Goal: Task Accomplishment & Management: Manage account settings

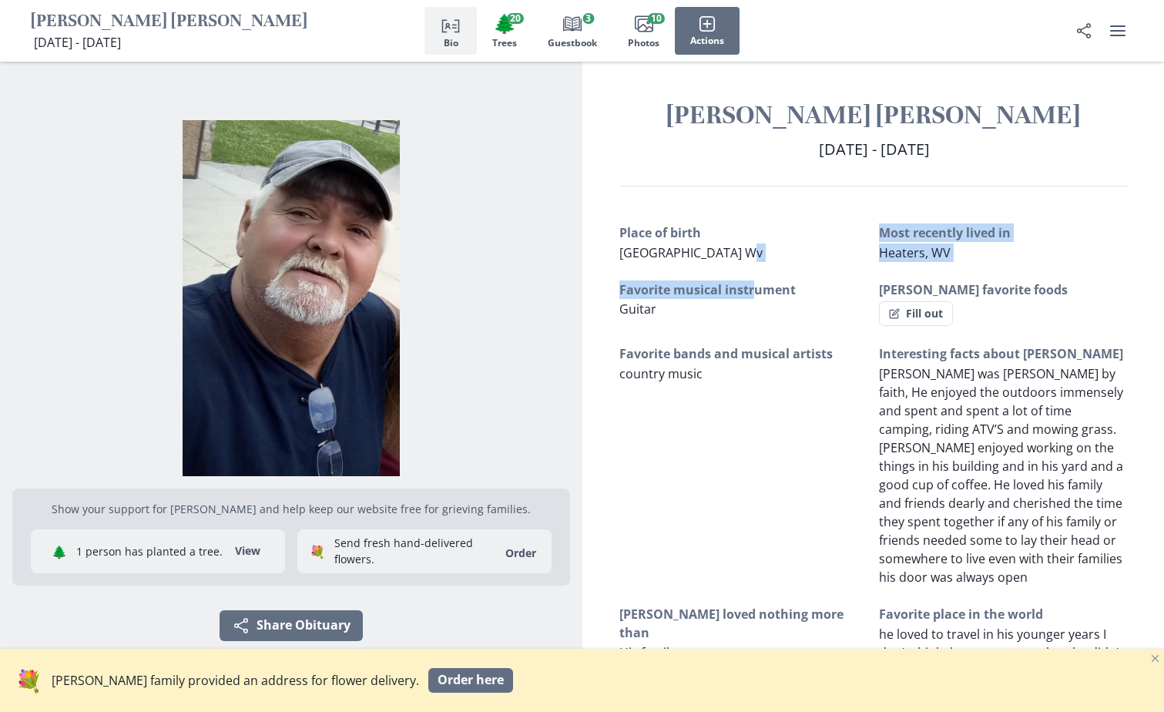
click at [756, 274] on div "Place of birth [GEOGRAPHIC_DATA] Wv Most recently lived in Heaters, WV Favorite…" at bounding box center [874, 483] width 509 height 521
drag, startPoint x: 756, startPoint y: 274, endPoint x: 925, endPoint y: 307, distance: 172.7
click at [925, 307] on button "Fill out" at bounding box center [916, 313] width 74 height 25
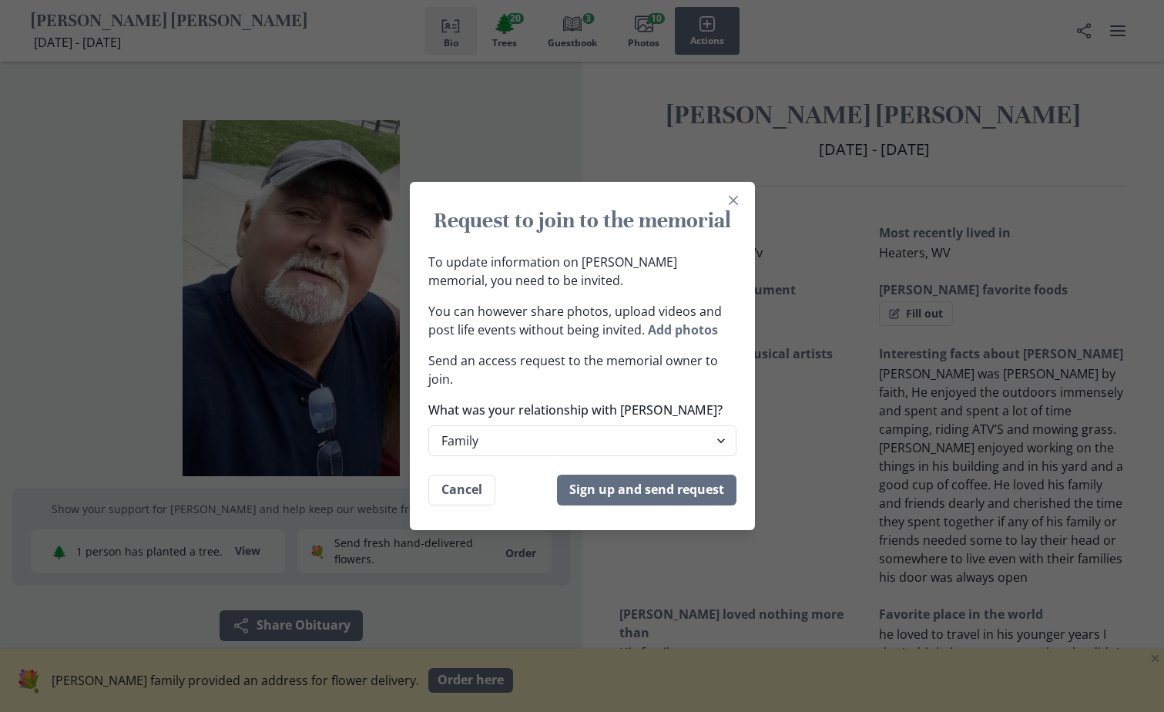
click at [811, 314] on div "Request to join to the memorial To update information on [PERSON_NAME] memorial…" at bounding box center [582, 356] width 1164 height 712
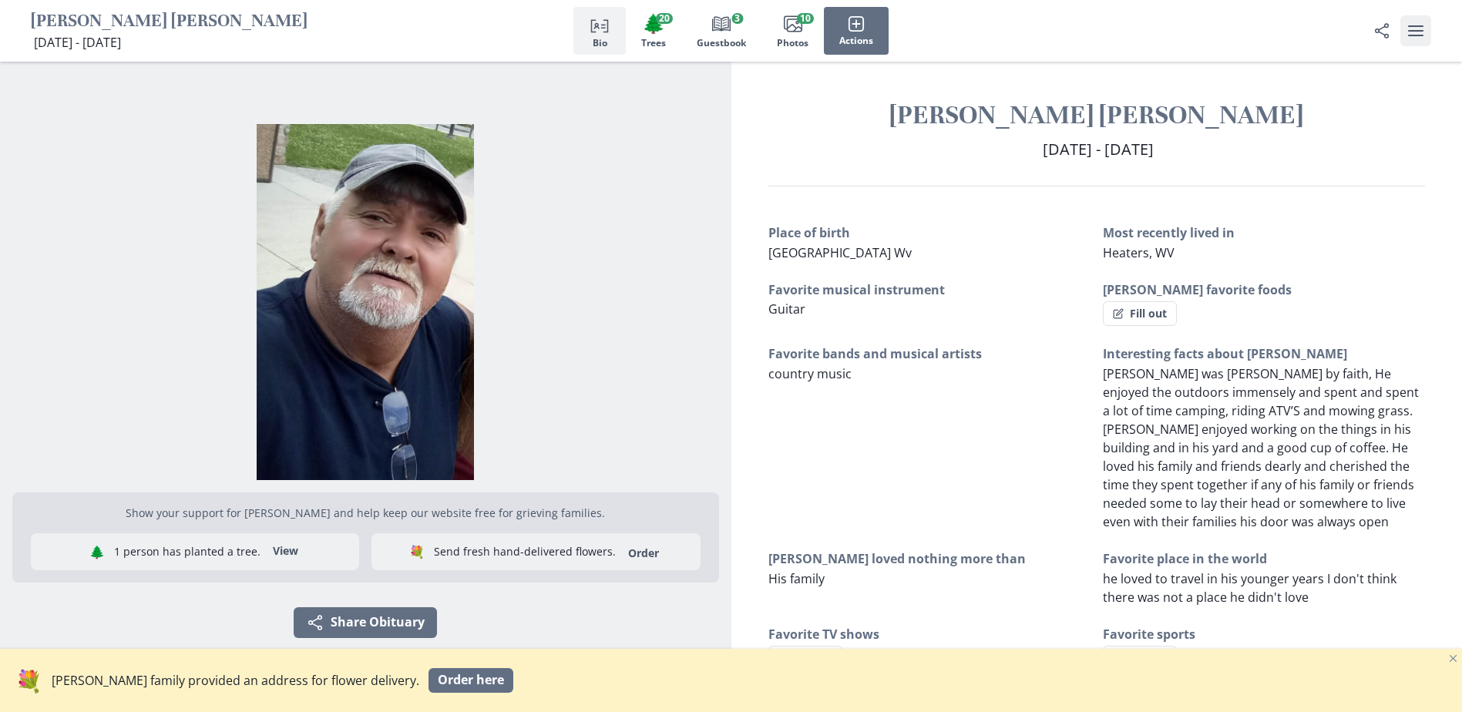
click at [1164, 37] on icon "user menu" at bounding box center [1415, 31] width 18 height 18
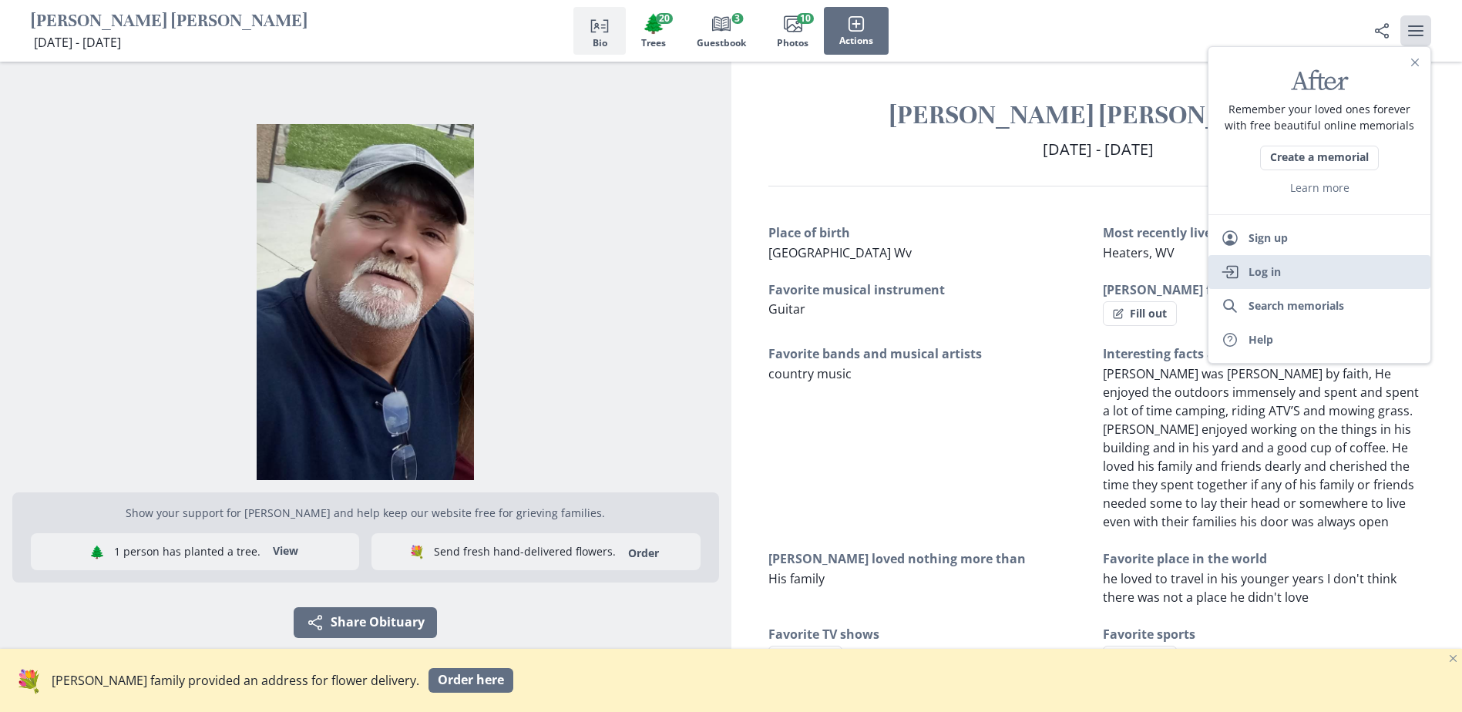
click at [1164, 271] on link "Enter Log in" at bounding box center [1319, 272] width 222 height 34
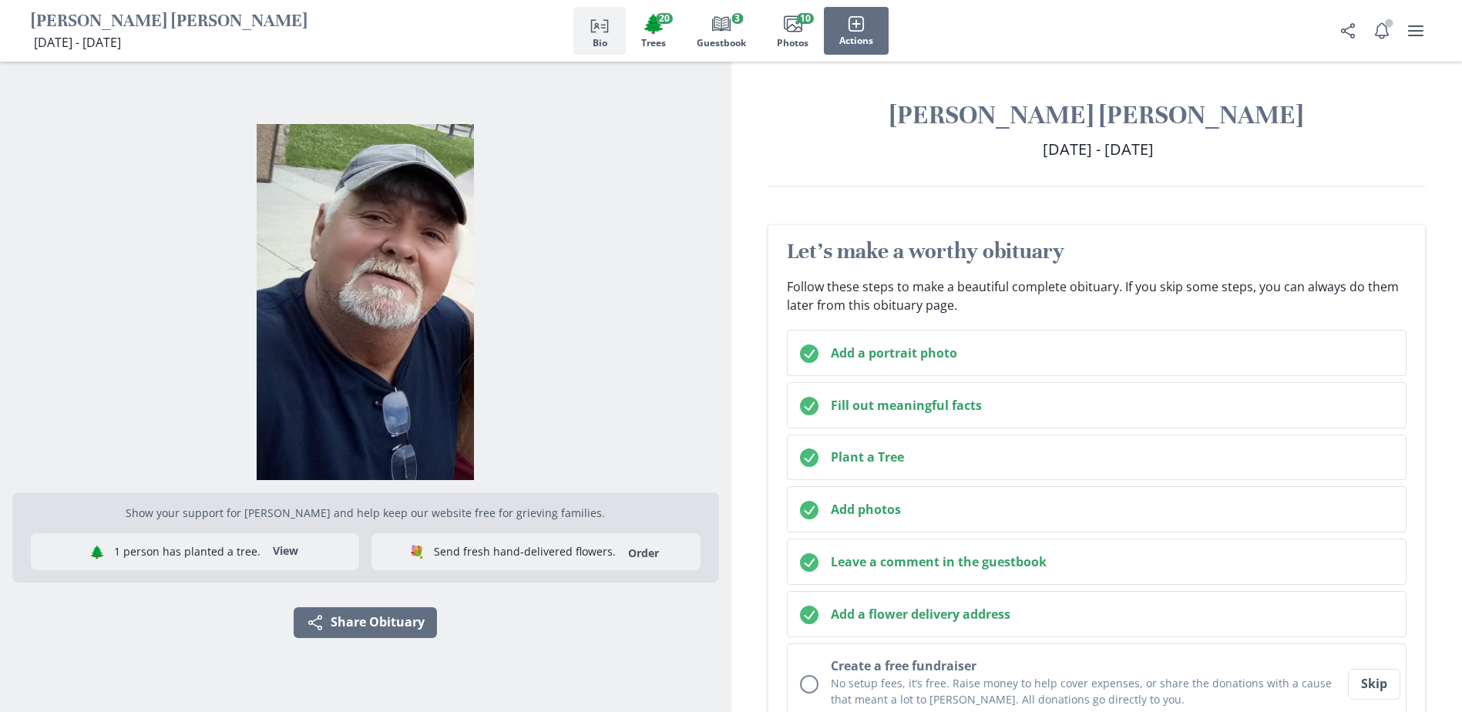
click at [214, 45] on p "[DATE] - [DATE] [DATE] - [DATE]" at bounding box center [169, 42] width 277 height 18
click at [121, 38] on span "[DATE] - [DATE]" at bounding box center [77, 42] width 87 height 17
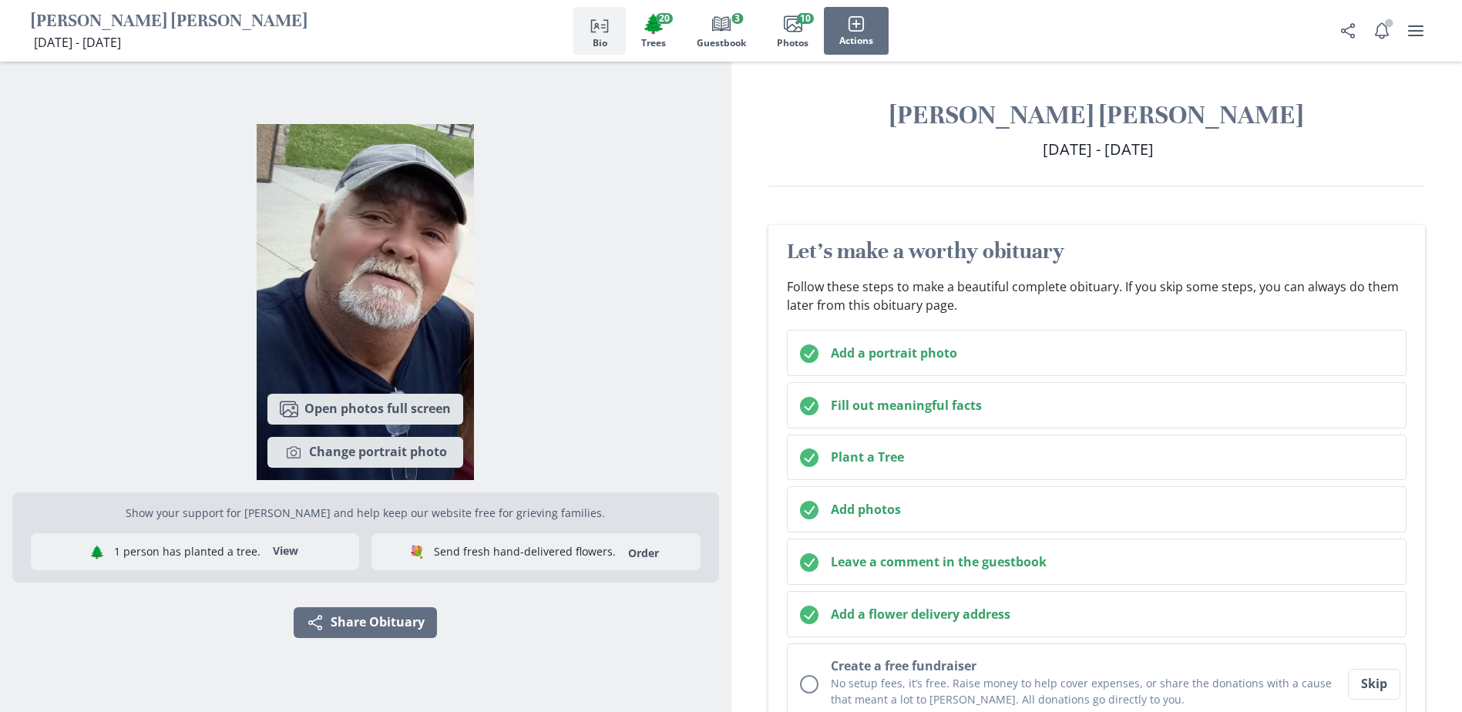
click at [478, 126] on div "Images Open photos full screen Camera Change portrait photo" at bounding box center [365, 296] width 707 height 368
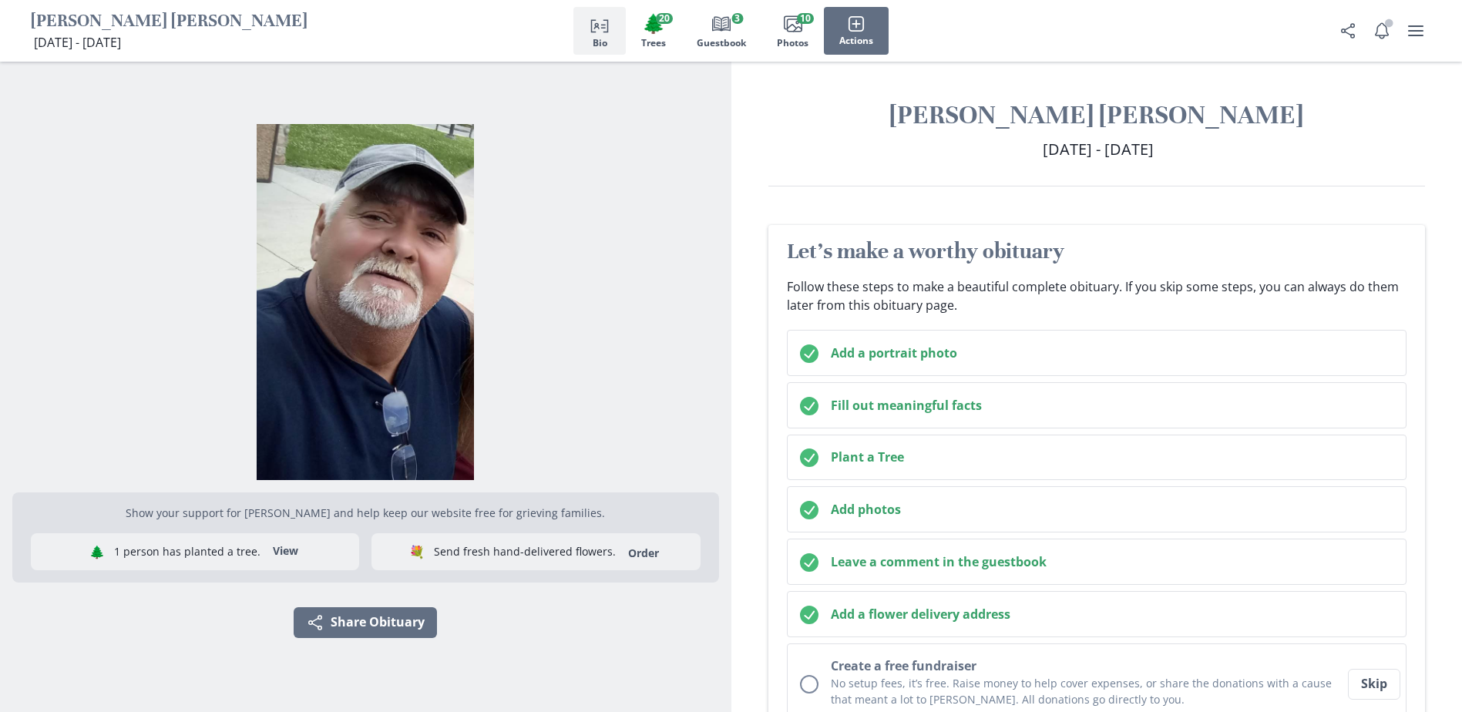
click at [268, 25] on h1 "[PERSON_NAME] [PERSON_NAME]" at bounding box center [169, 22] width 277 height 24
click at [597, 29] on icon "Person profile" at bounding box center [599, 24] width 18 height 18
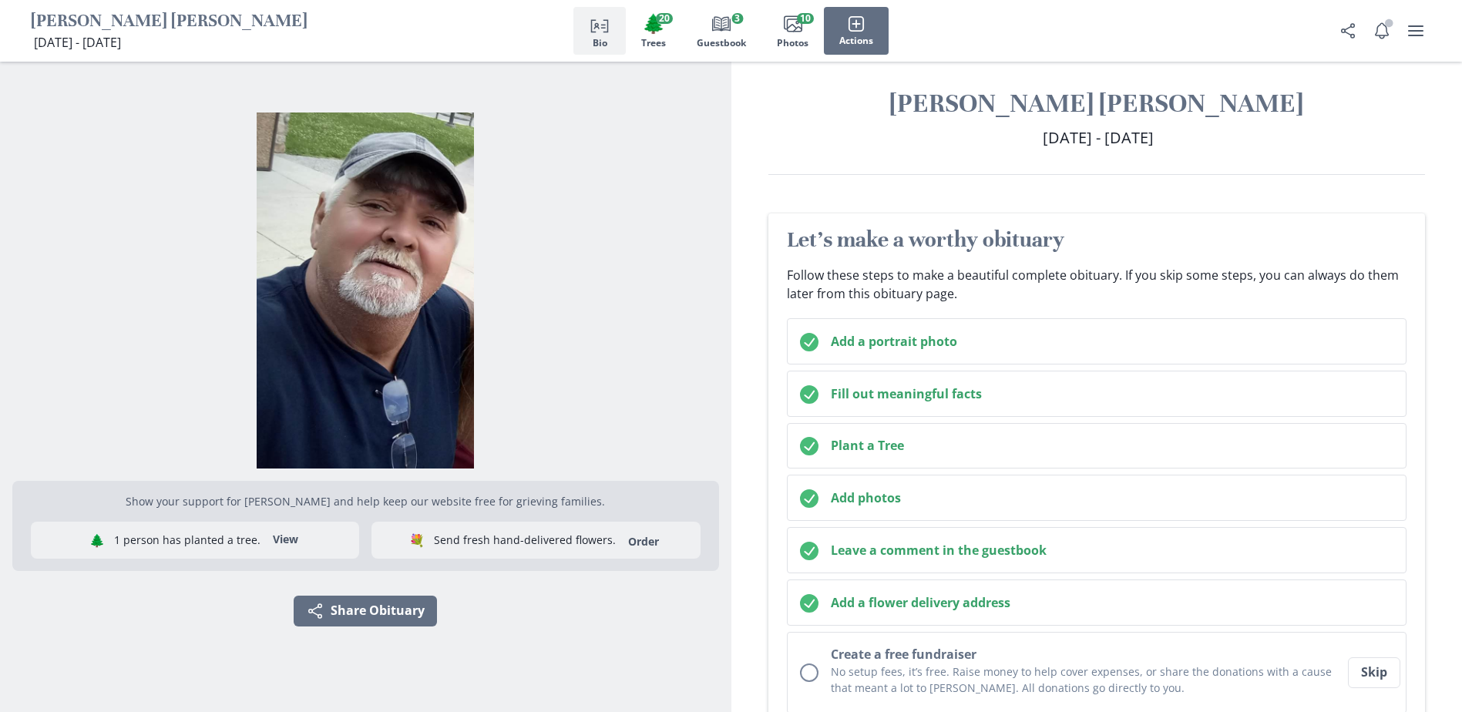
scroll to position [12, 0]
click at [1154, 135] on span "[DATE] - [DATE]" at bounding box center [1098, 136] width 111 height 21
click at [1214, 135] on h2 "[DATE] - [DATE] [DATE] - [DATE]" at bounding box center [1096, 137] width 657 height 23
click at [1198, 99] on h1 "[PERSON_NAME] [PERSON_NAME]" at bounding box center [1096, 102] width 657 height 33
click at [1154, 139] on span "[DATE] - [DATE]" at bounding box center [1098, 136] width 111 height 21
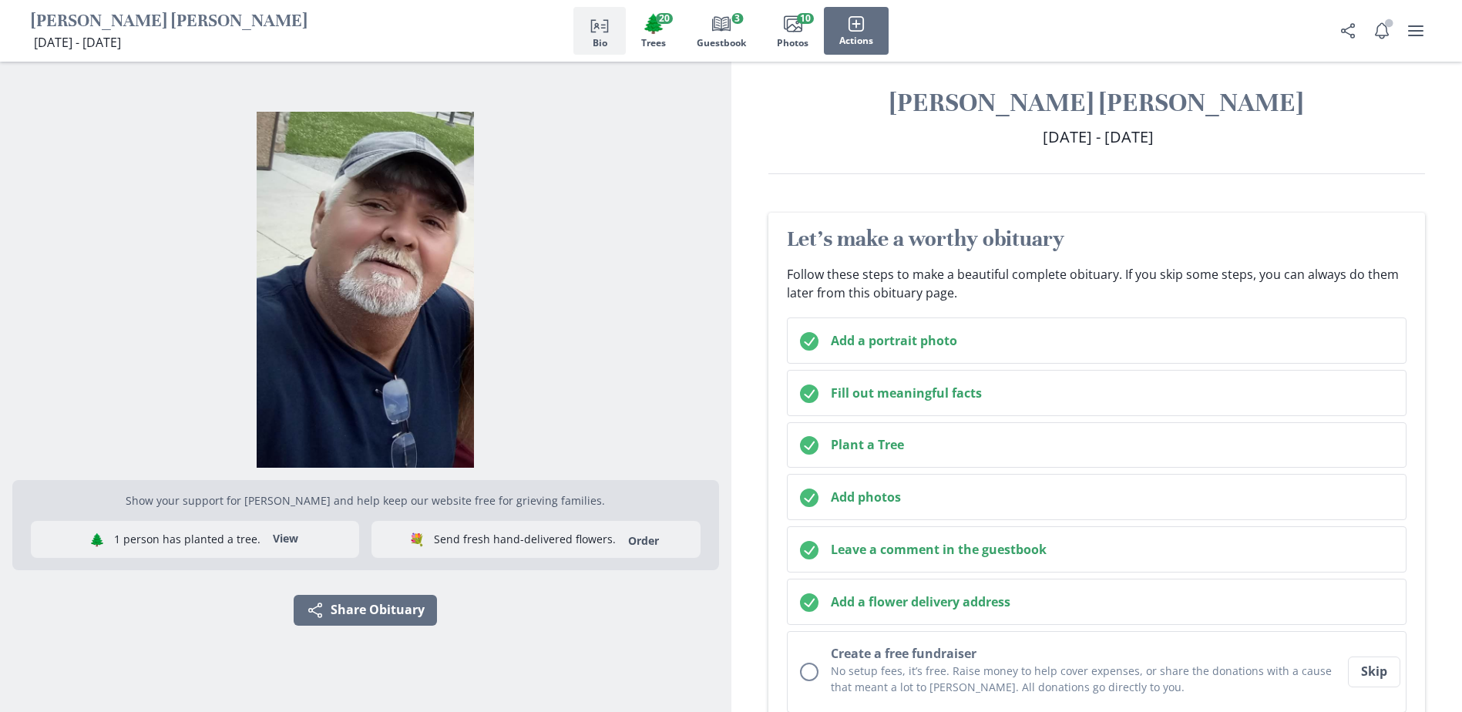
click at [121, 34] on span "[DATE] - [DATE]" at bounding box center [77, 42] width 87 height 17
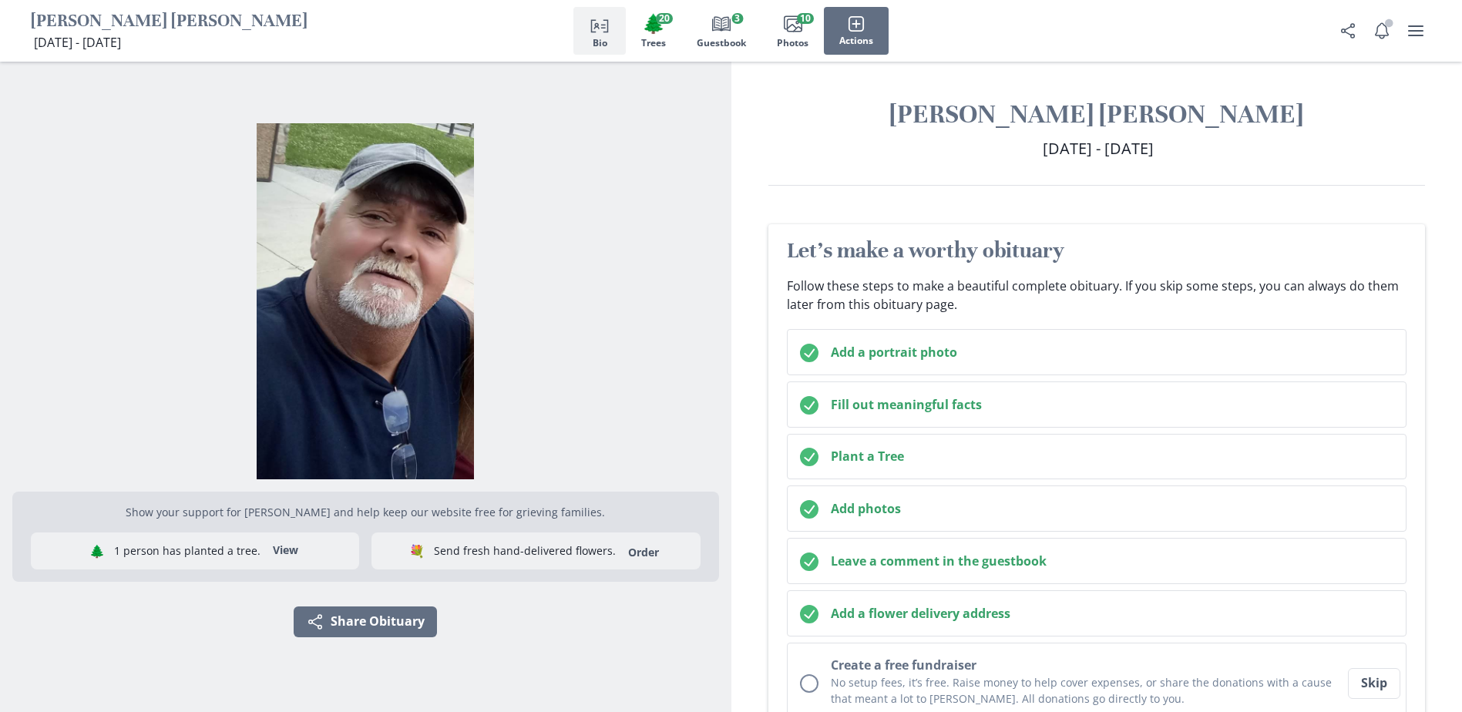
scroll to position [0, 0]
click at [1000, 123] on h1 "[PERSON_NAME] [PERSON_NAME]" at bounding box center [1096, 115] width 657 height 33
click at [1043, 146] on span "[DATE] - [DATE]" at bounding box center [1098, 149] width 111 height 21
drag, startPoint x: 1006, startPoint y: 153, endPoint x: 1321, endPoint y: 170, distance: 314.8
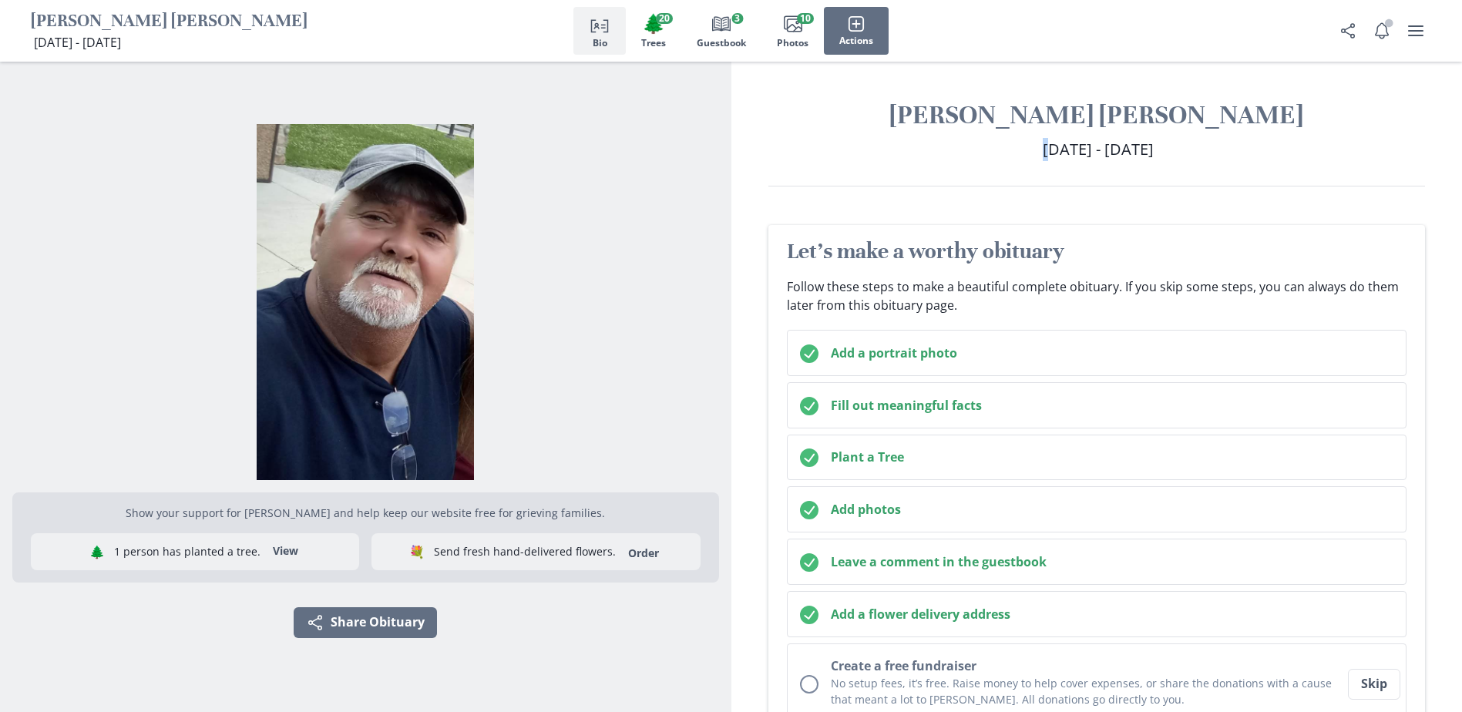
click at [1321, 170] on div "[PERSON_NAME] [PERSON_NAME] [DATE] - [DATE] [DATE] - [DATE]" at bounding box center [1096, 143] width 731 height 88
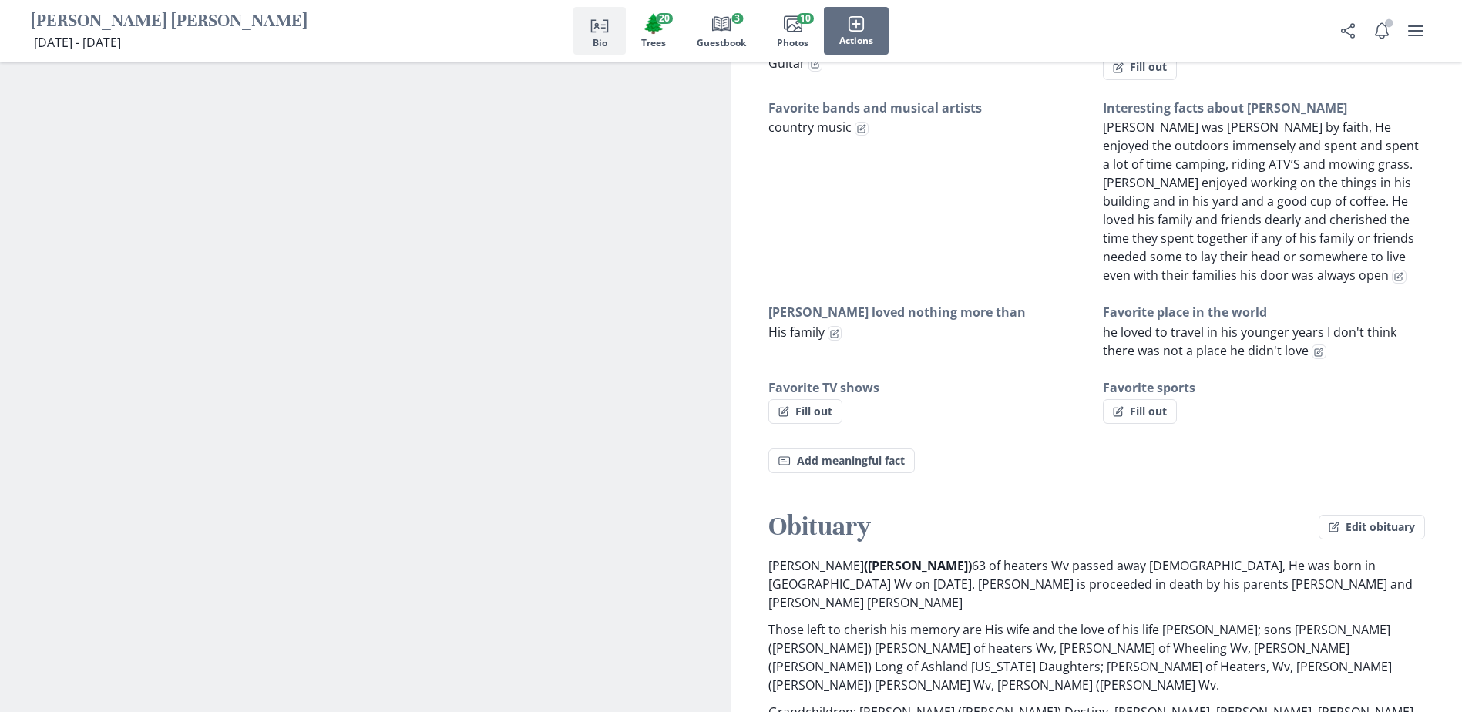
scroll to position [1079, 0]
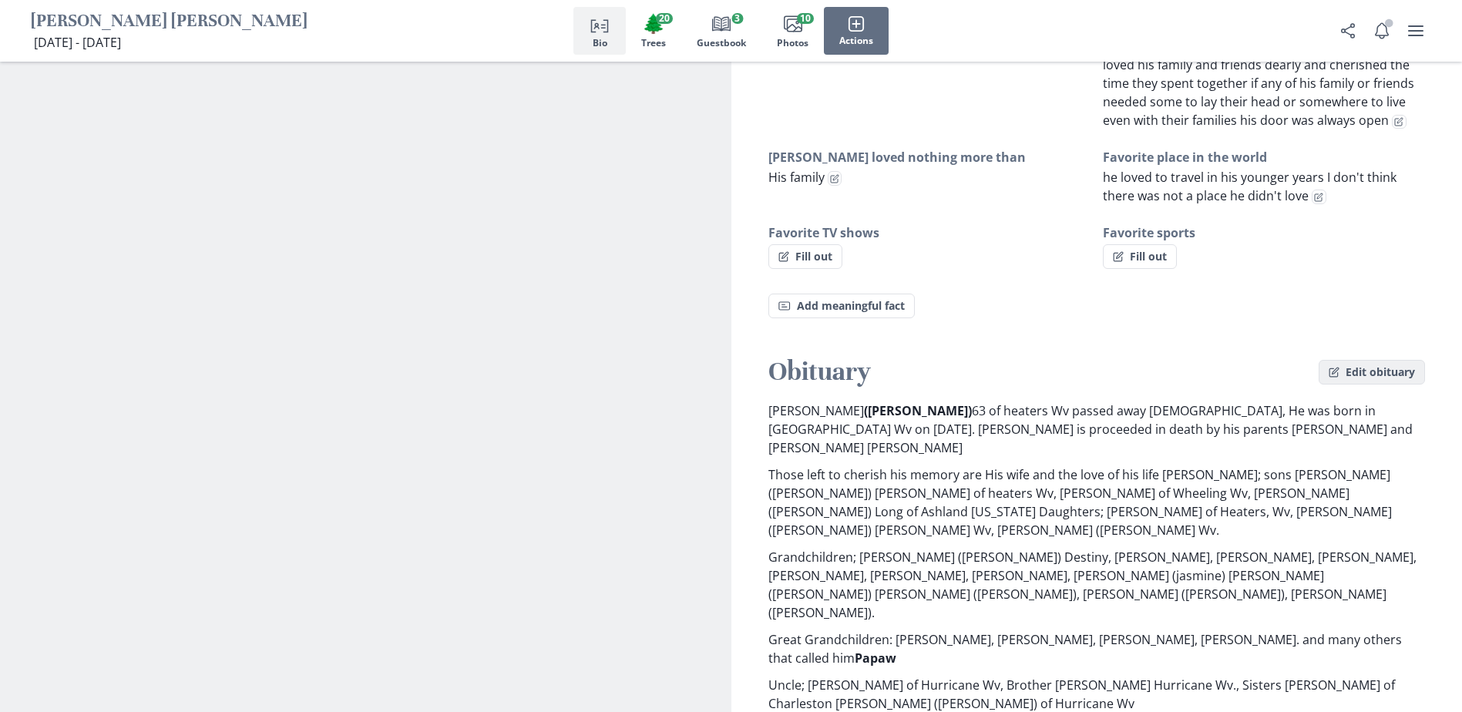
click at [1387, 373] on button "Edit obituary" at bounding box center [1371, 372] width 106 height 25
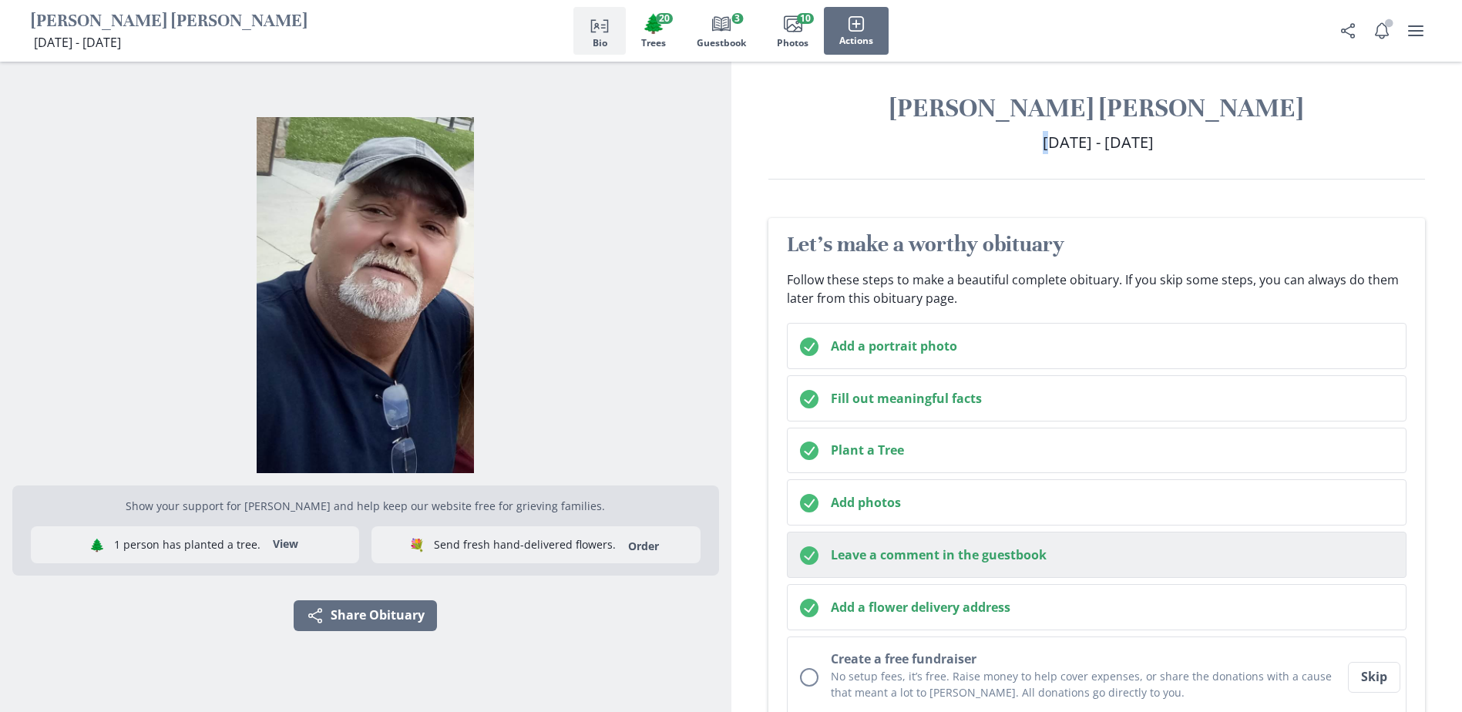
scroll to position [0, 0]
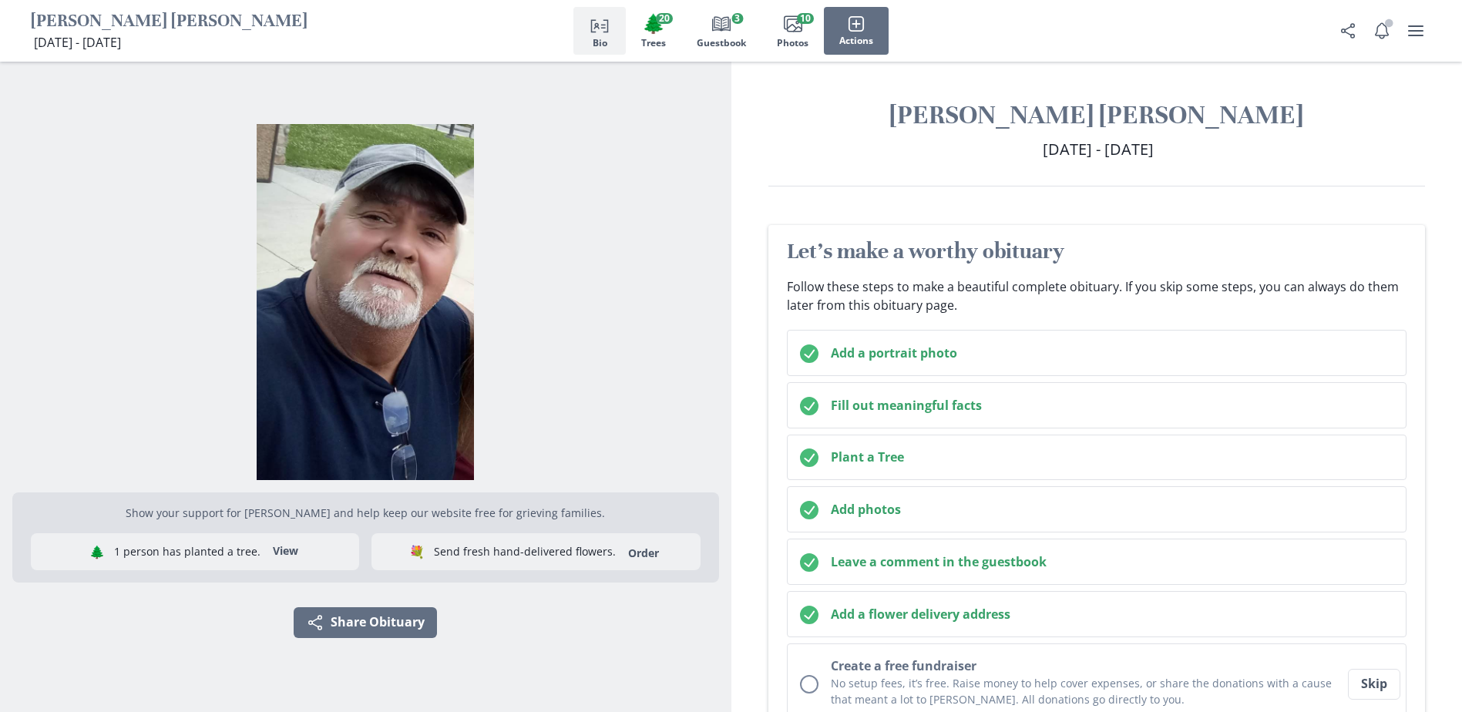
click at [1207, 166] on div "[PERSON_NAME] [PERSON_NAME] [DATE] - [DATE] [DATE] - [DATE]" at bounding box center [1096, 143] width 731 height 88
click at [1207, 147] on h2 "[DATE] - [DATE] [DATE] - [DATE]" at bounding box center [1096, 149] width 657 height 23
drag, startPoint x: 1154, startPoint y: 160, endPoint x: 1198, endPoint y: 162, distance: 43.9
click at [1198, 162] on div "[PERSON_NAME] [PERSON_NAME] [DATE] - [DATE] [DATE] - [DATE]" at bounding box center [1096, 143] width 731 height 88
click at [121, 42] on span "[DATE] - [DATE]" at bounding box center [77, 42] width 87 height 17
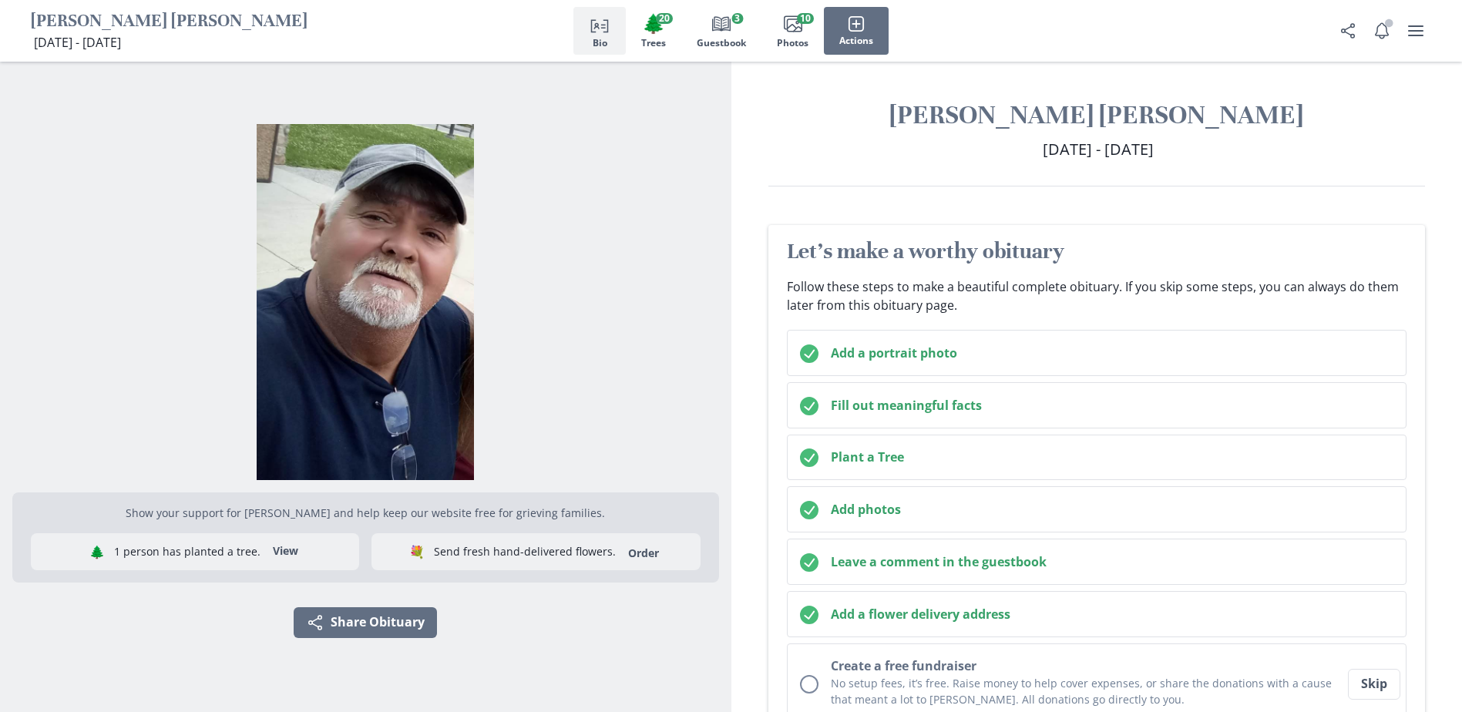
click at [121, 38] on span "[DATE] - [DATE]" at bounding box center [77, 42] width 87 height 17
click at [203, 37] on p "[DATE] - [DATE] [DATE] - [DATE]" at bounding box center [169, 42] width 277 height 18
click at [1416, 39] on icon "user menu" at bounding box center [1415, 31] width 18 height 18
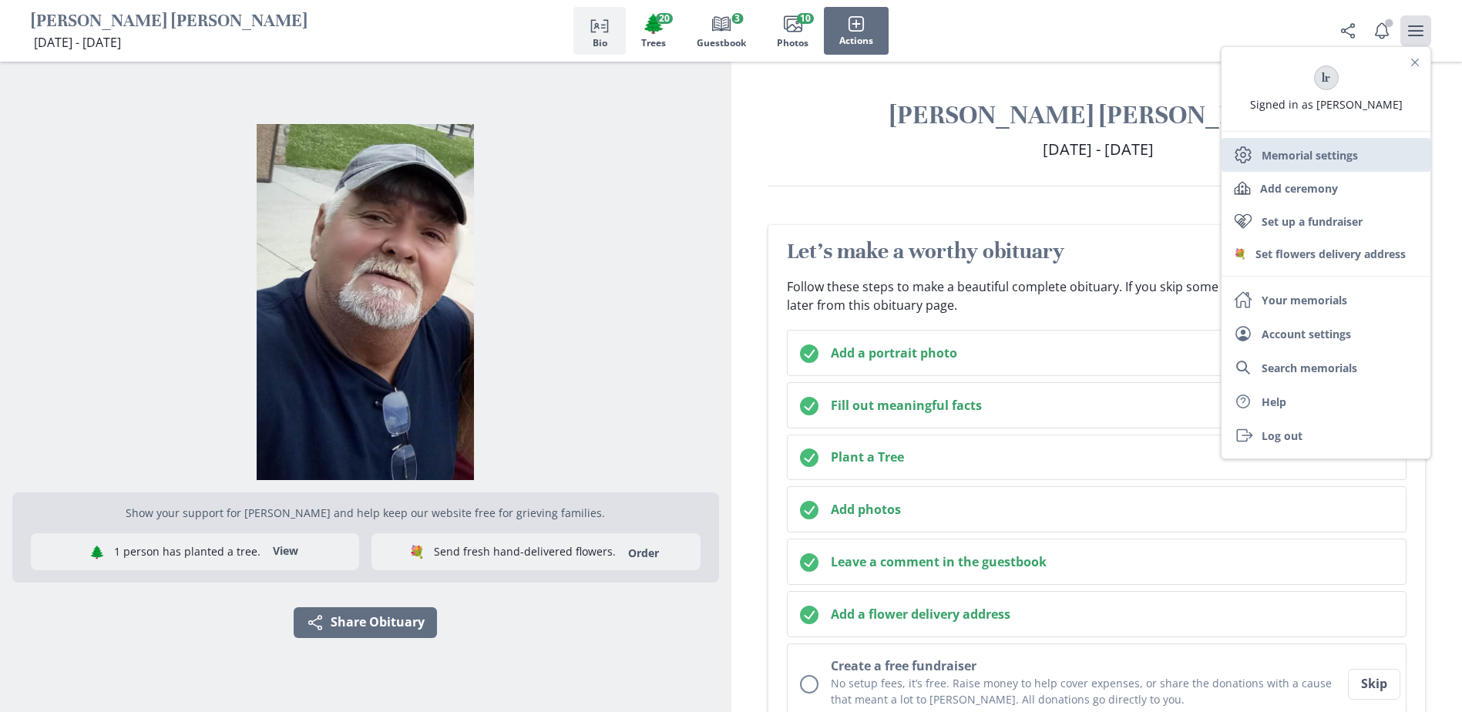
click at [1314, 152] on link "Settings Memorial settings" at bounding box center [1325, 155] width 209 height 34
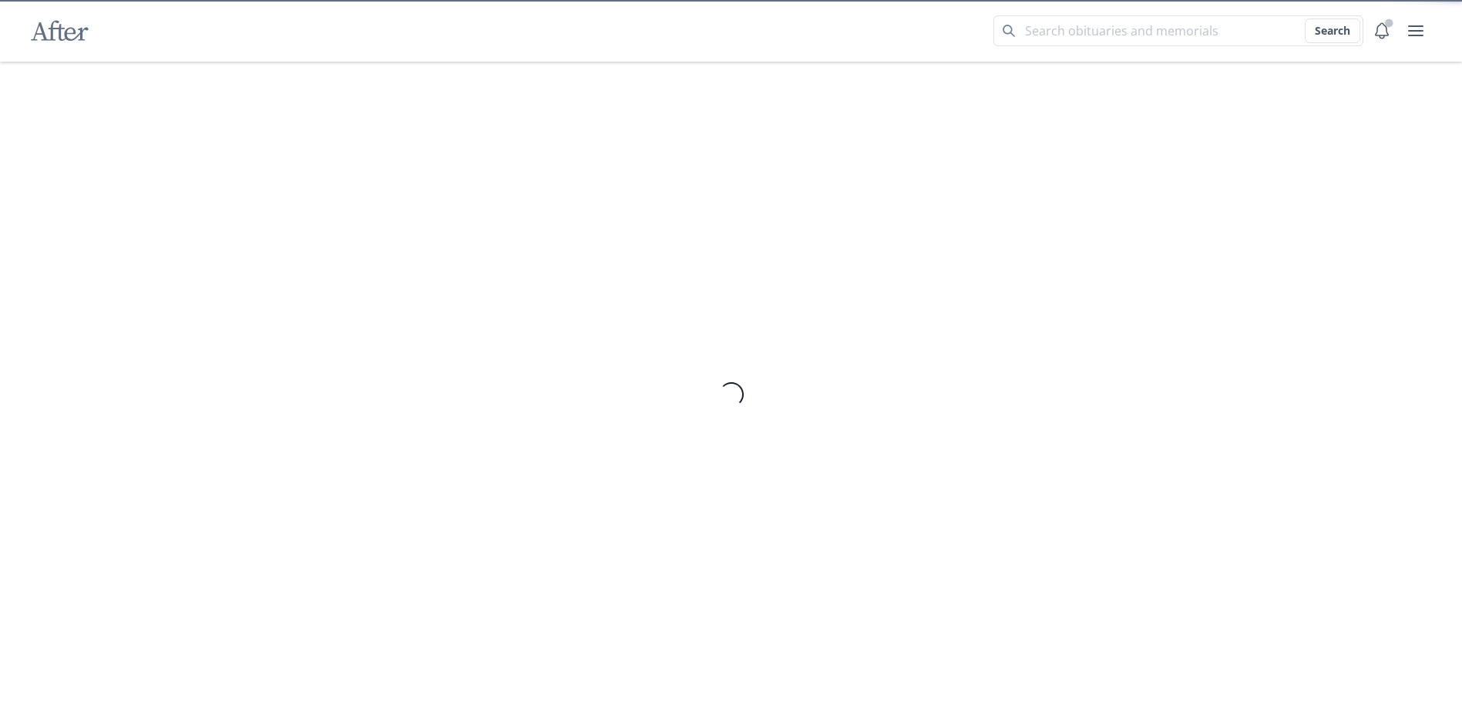
select select "3"
select select "6"
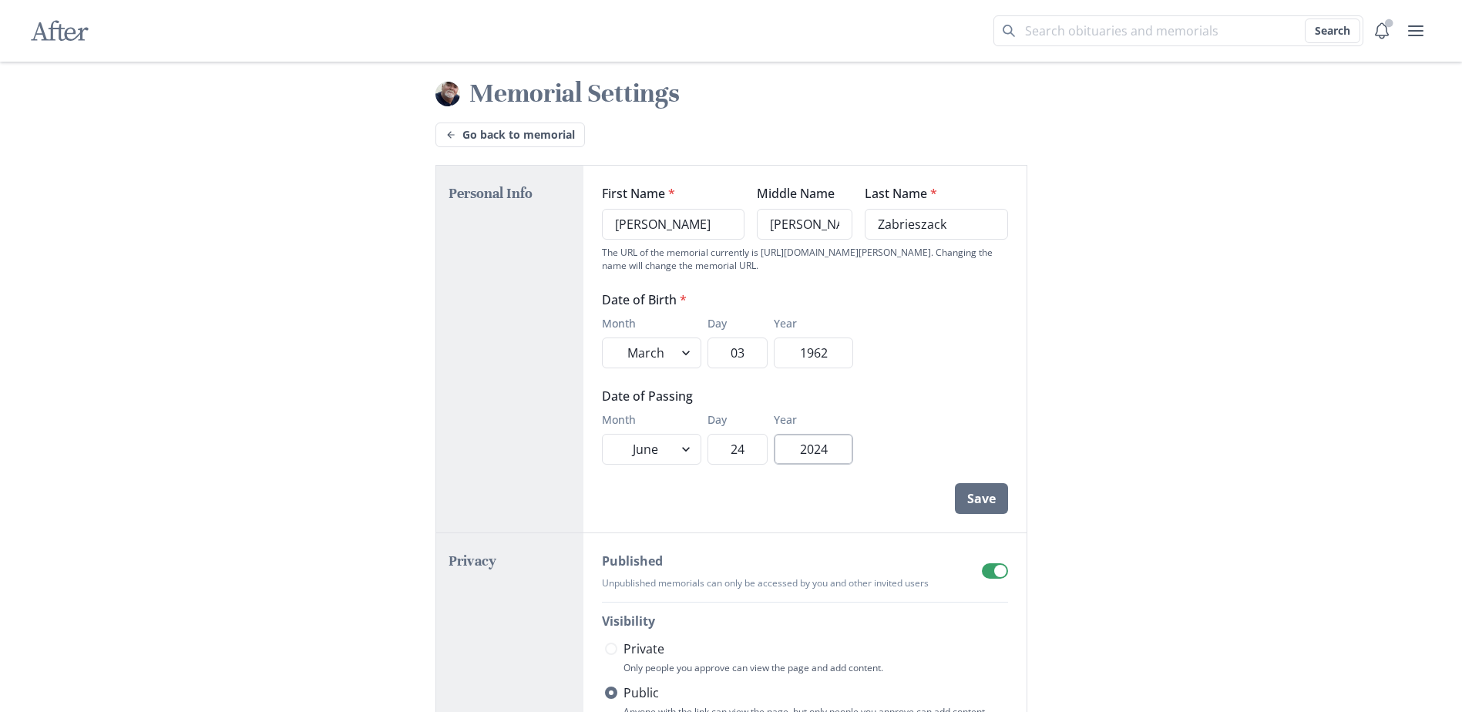
click at [827, 442] on input "2024" at bounding box center [813, 449] width 79 height 31
type input "2025"
click at [999, 501] on button "Save" at bounding box center [981, 498] width 53 height 31
select select "3"
select select "6"
